Goal: Find specific page/section: Find specific page/section

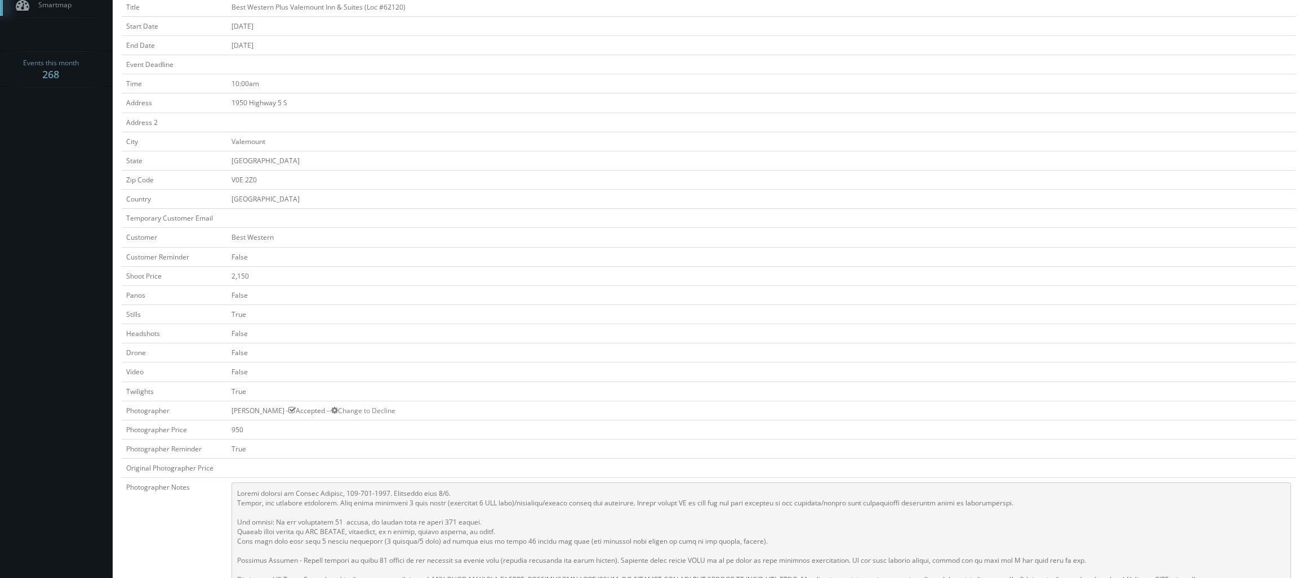
scroll to position [113, 0]
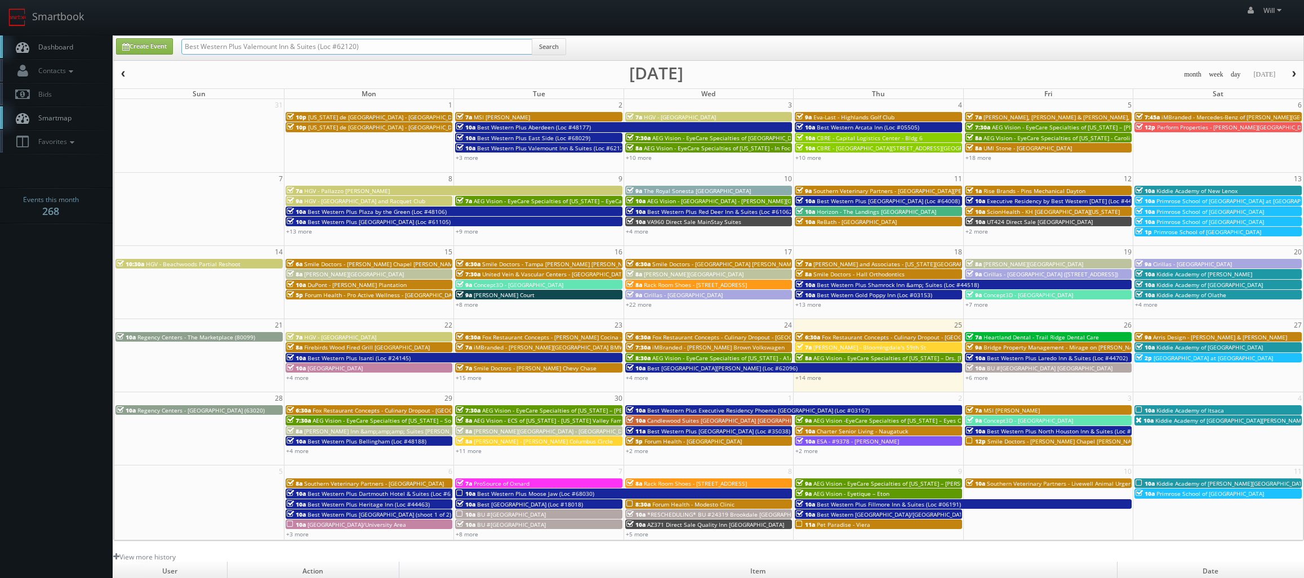
drag, startPoint x: 396, startPoint y: 44, endPoint x: 11, endPoint y: -28, distance: 391.3
click at [11, 0] on html "Smartbook Toggle Side Navigation Toggle Top Navigation Will Will Profile Logout…" at bounding box center [652, 386] width 1304 height 773
paste input "([DATE]) NY989 Direct Sale Country Inn & Suites by [GEOGRAPHIC_DATA], [GEOGRAPH…"
drag, startPoint x: 221, startPoint y: 49, endPoint x: 122, endPoint y: 24, distance: 101.6
click at [125, 26] on body "Smartbook Toggle Side Navigation Toggle Top Navigation Will Will Profile Logout…" at bounding box center [652, 386] width 1304 height 773
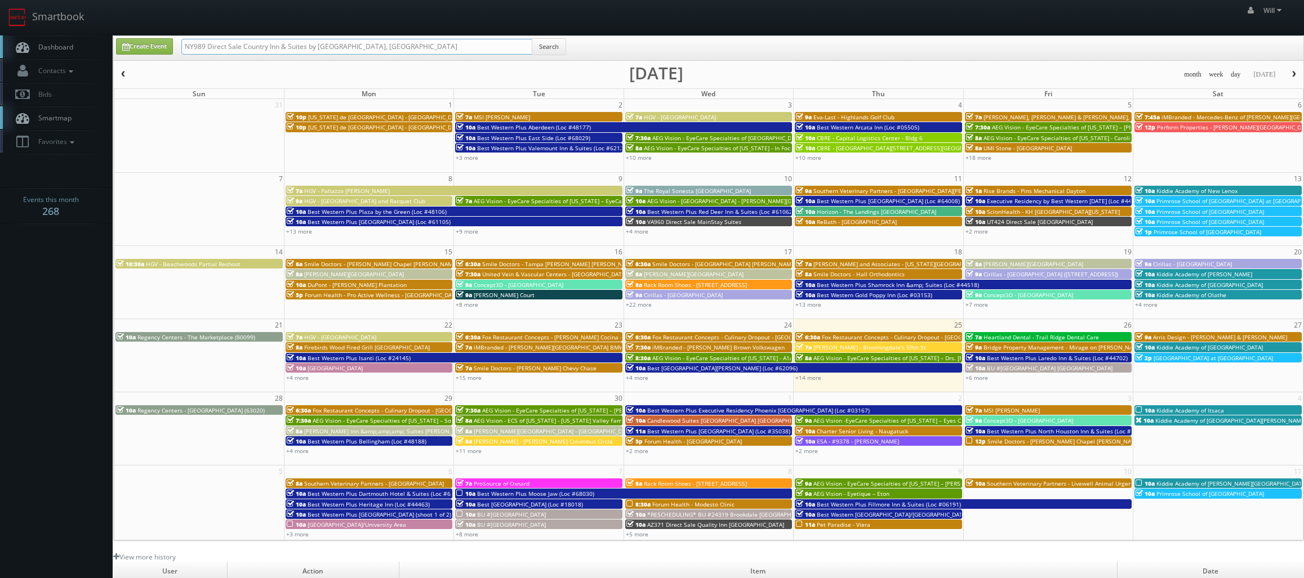
type input "NY989 Direct Sale Country Inn & Suites by [GEOGRAPHIC_DATA], [GEOGRAPHIC_DATA]"
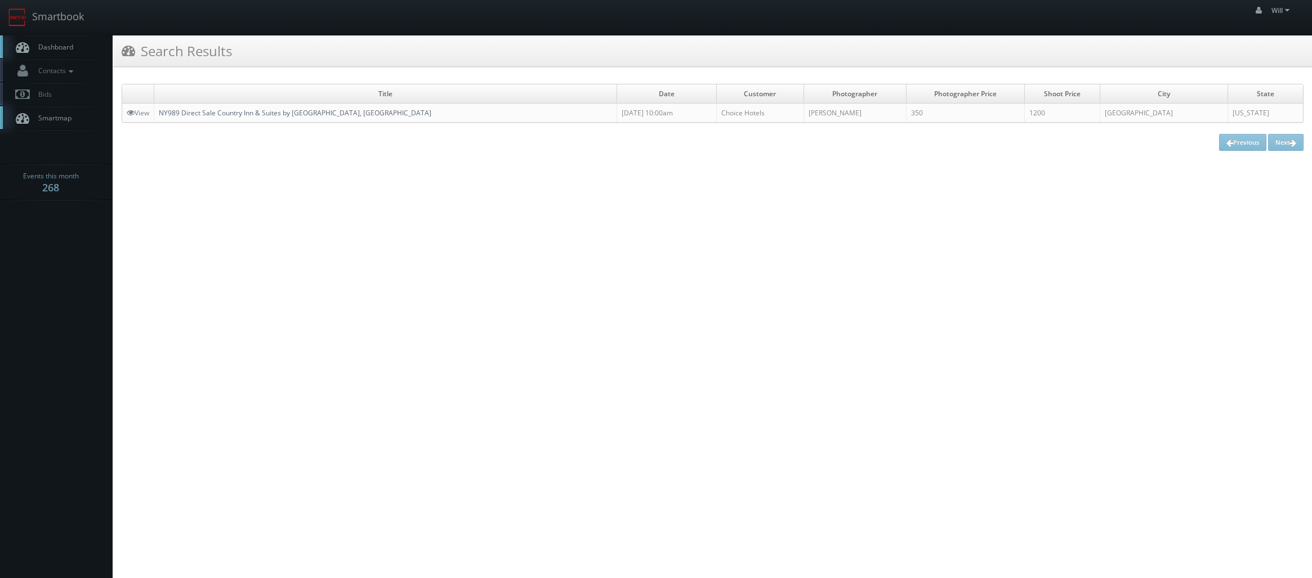
click at [199, 114] on link "NY989 Direct Sale Country Inn & Suites by [GEOGRAPHIC_DATA], [GEOGRAPHIC_DATA]" at bounding box center [295, 113] width 273 height 10
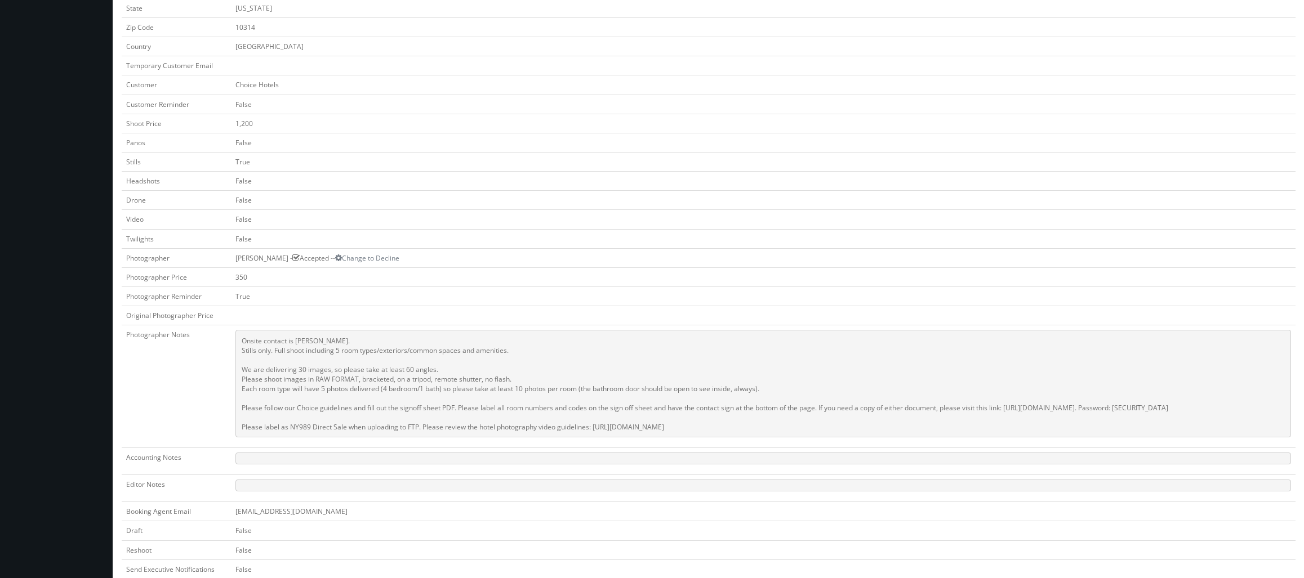
scroll to position [282, 0]
